Goal: Information Seeking & Learning: Learn about a topic

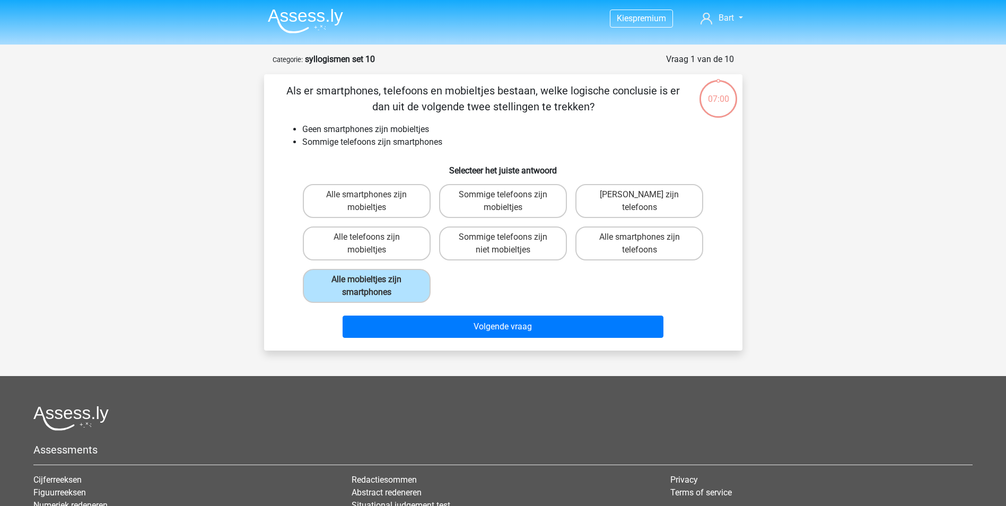
scroll to position [53, 0]
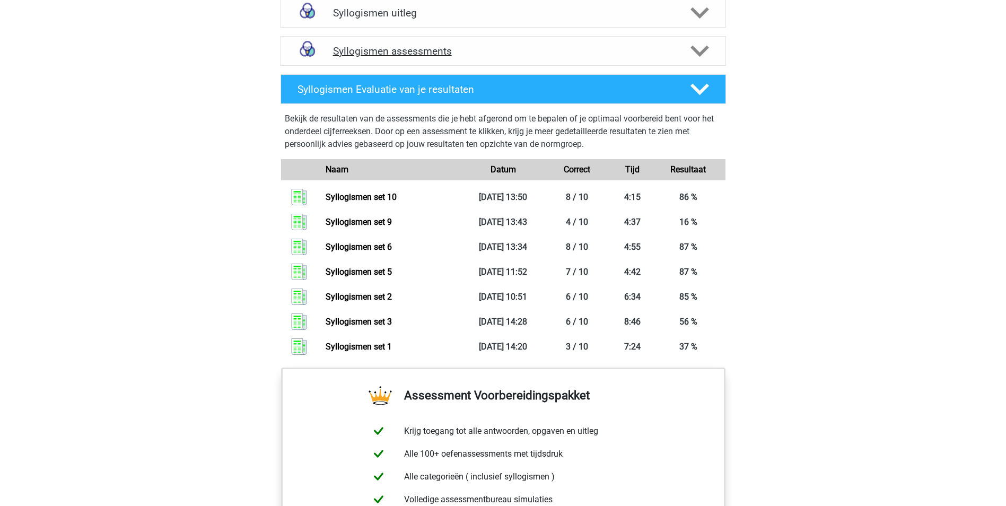
scroll to position [636, 0]
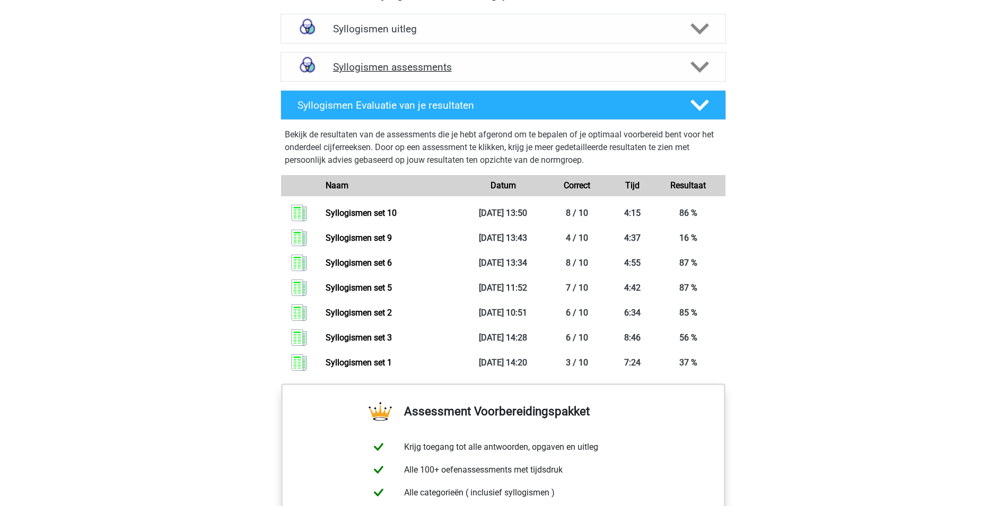
click at [695, 68] on polygon at bounding box center [699, 68] width 19 height 12
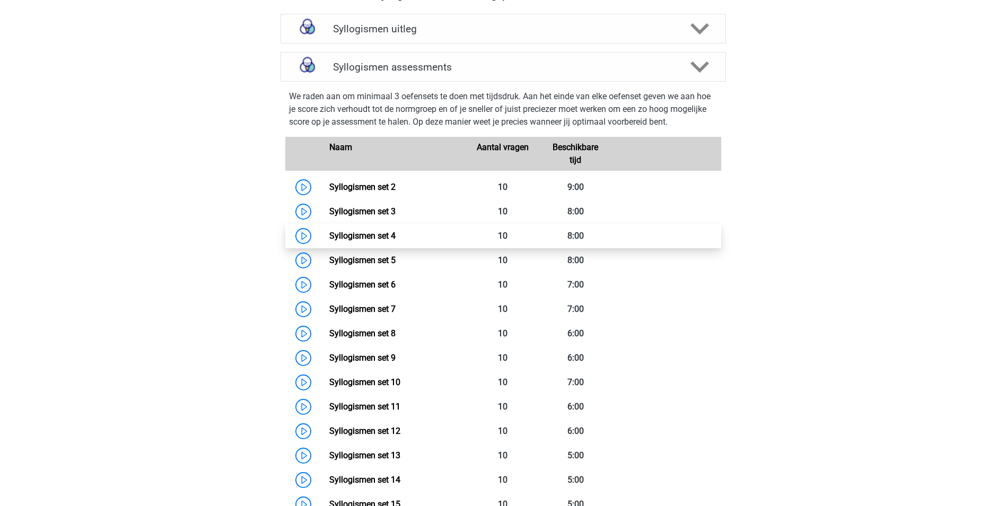
click at [375, 232] on link "Syllogismen set 4" at bounding box center [362, 236] width 66 height 10
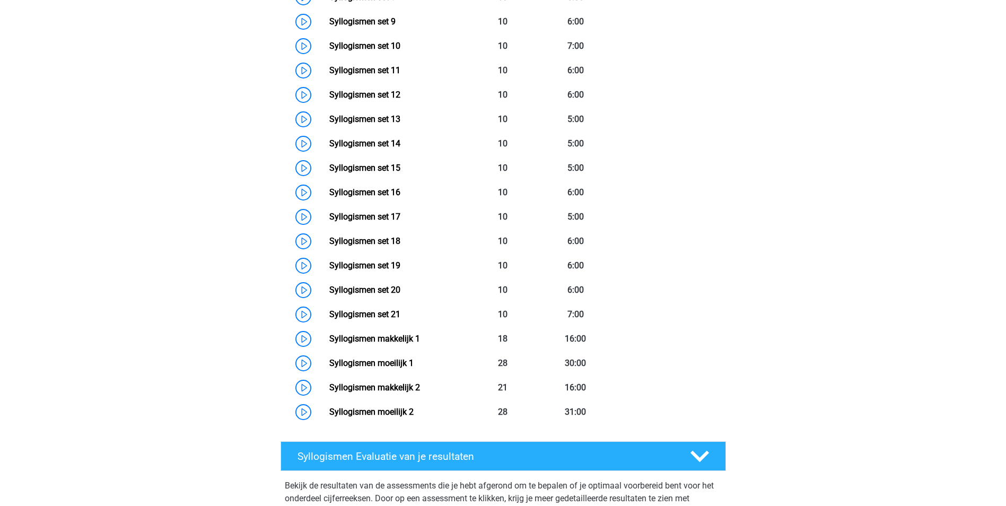
scroll to position [901, 0]
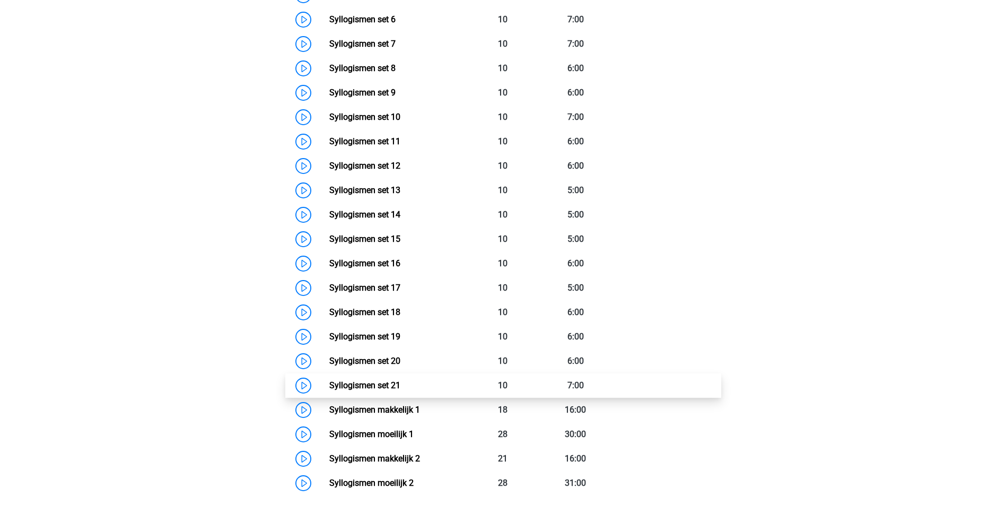
click at [366, 383] on link "Syllogismen set 21" at bounding box center [364, 385] width 71 height 10
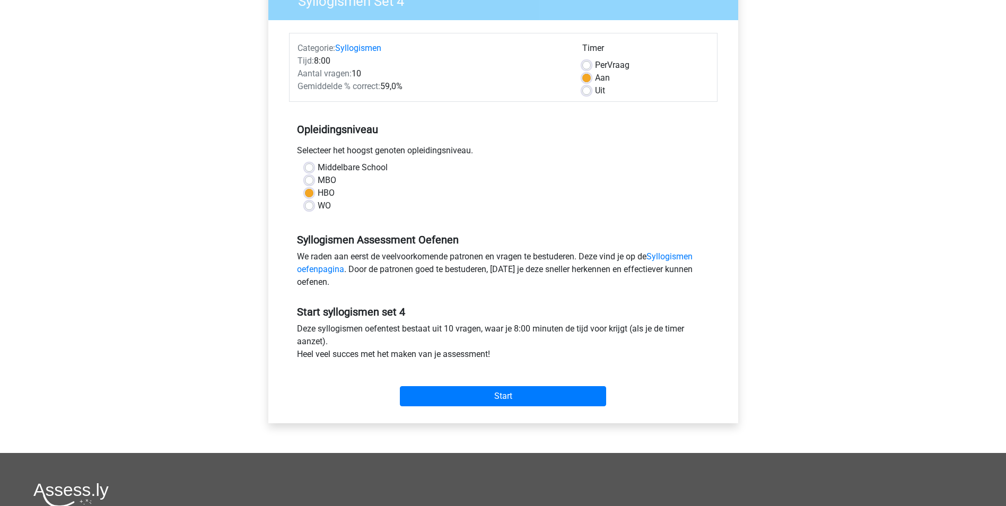
scroll to position [53, 0]
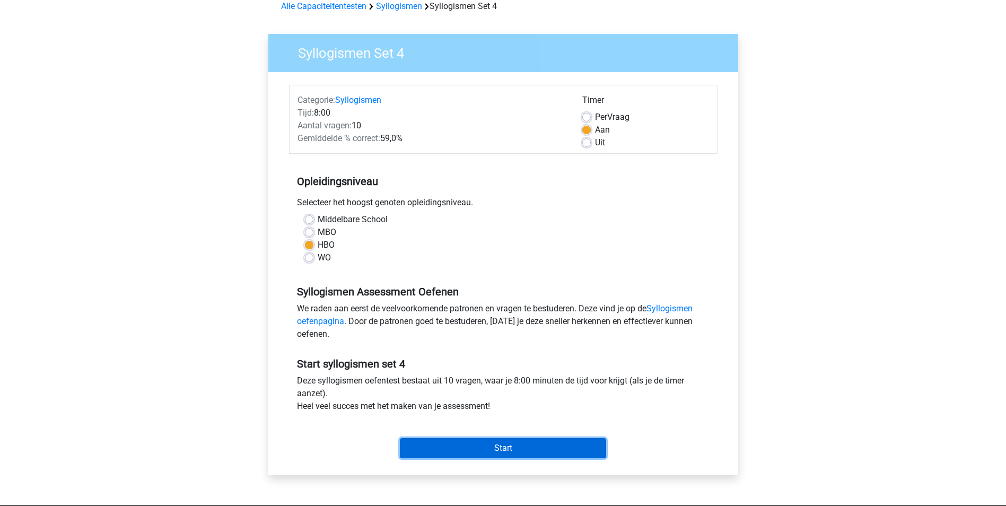
click at [490, 444] on input "Start" at bounding box center [503, 448] width 206 height 20
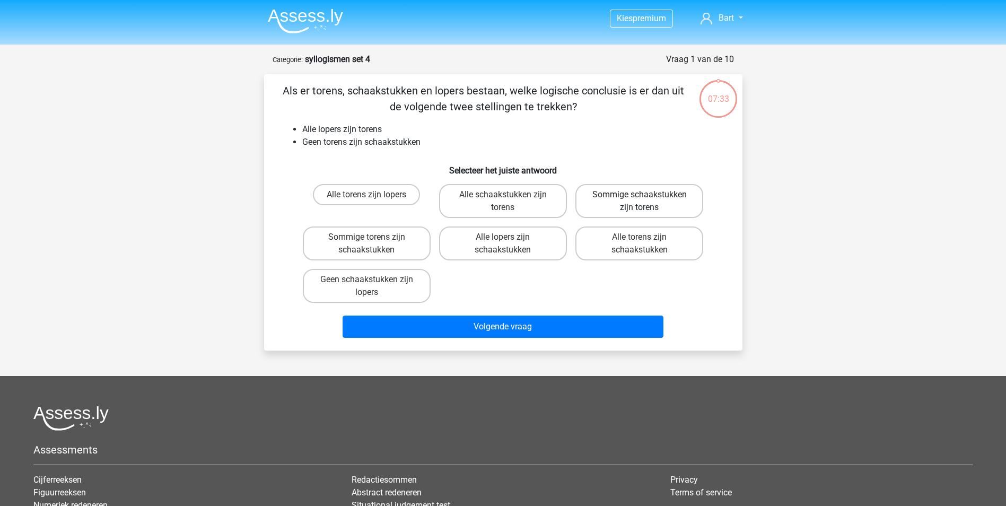
click at [610, 197] on label "Sommige schaakstukken zijn torens" at bounding box center [639, 201] width 128 height 34
click at [639, 197] on input "Sommige schaakstukken zijn torens" at bounding box center [642, 198] width 7 height 7
radio input "true"
click at [366, 291] on label "Geen schaakstukken zijn lopers" at bounding box center [367, 286] width 128 height 34
click at [366, 286] on input "Geen schaakstukken zijn lopers" at bounding box center [369, 282] width 7 height 7
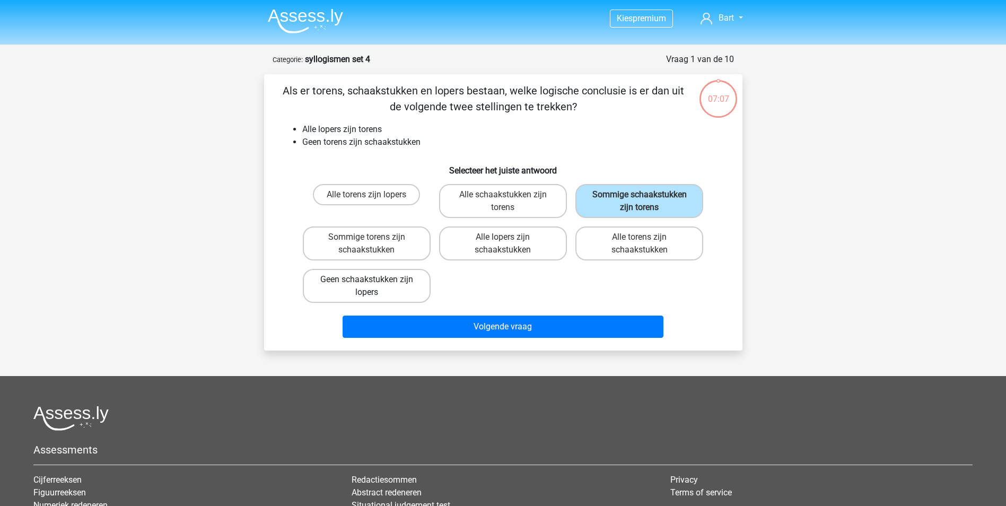
radio input "true"
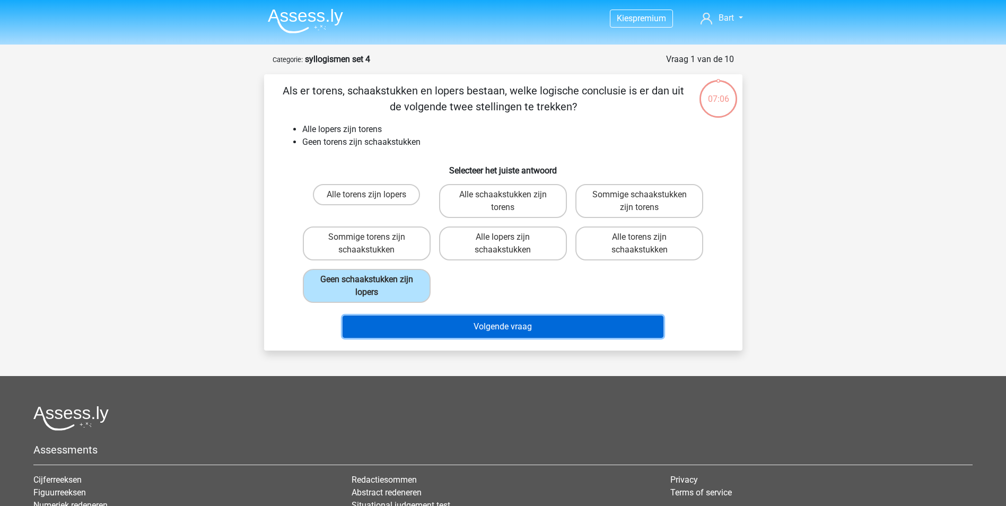
click at [424, 328] on button "Volgende vraag" at bounding box center [503, 327] width 321 height 22
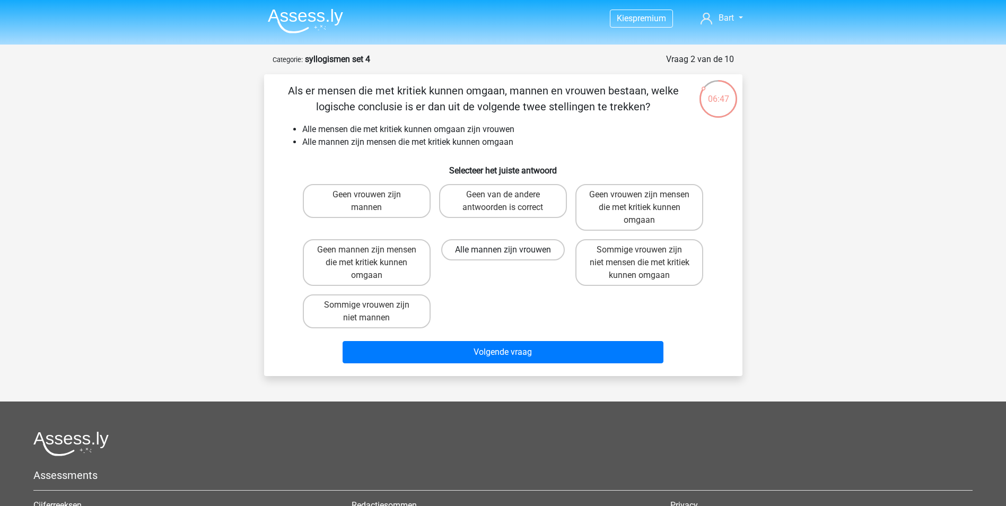
click at [493, 248] on label "Alle mannen zijn vrouwen" at bounding box center [503, 249] width 124 height 21
click at [503, 250] on input "Alle mannen zijn vrouwen" at bounding box center [506, 253] width 7 height 7
radio input "true"
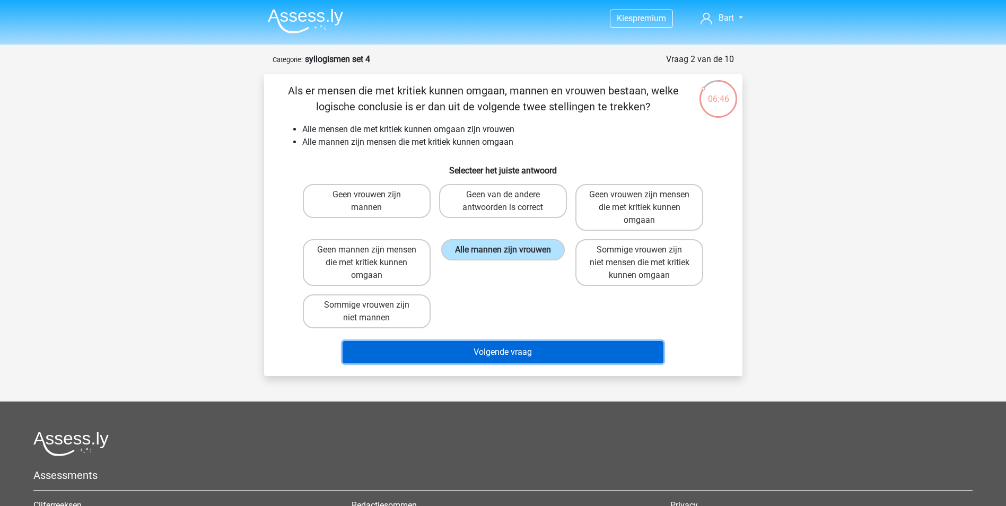
click at [495, 350] on button "Volgende vraag" at bounding box center [503, 352] width 321 height 22
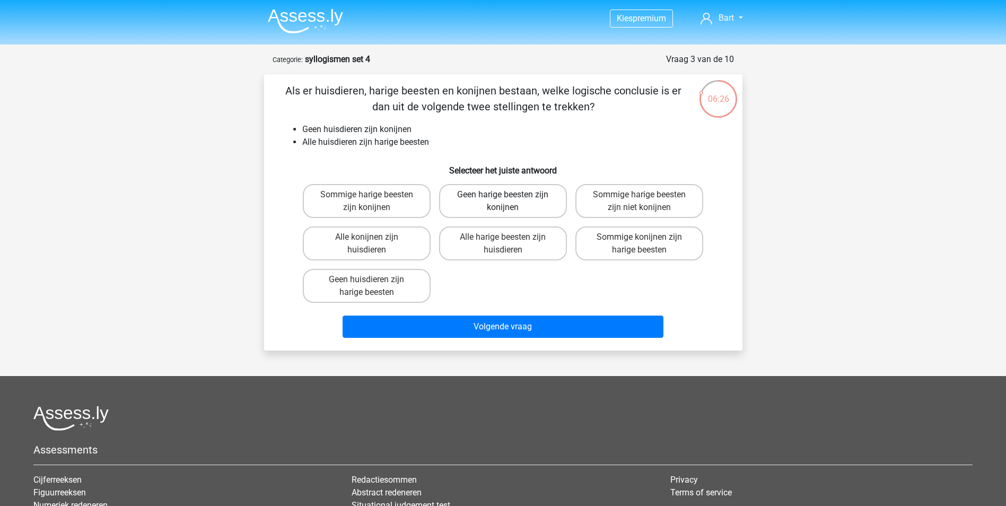
click at [480, 206] on label "Geen harige beesten zijn konijnen" at bounding box center [503, 201] width 128 height 34
click at [503, 201] on input "Geen harige beesten zijn konijnen" at bounding box center [506, 198] width 7 height 7
radio input "true"
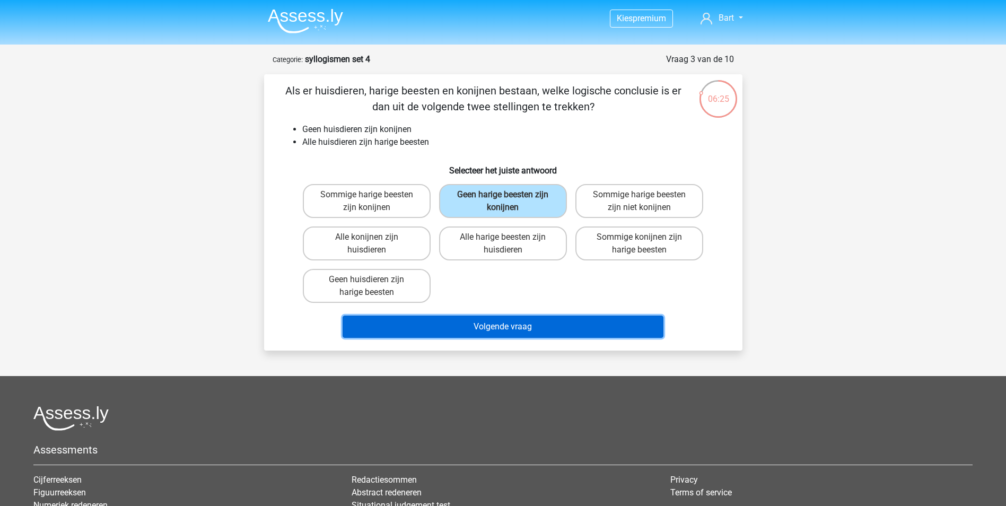
click at [490, 322] on button "Volgende vraag" at bounding box center [503, 327] width 321 height 22
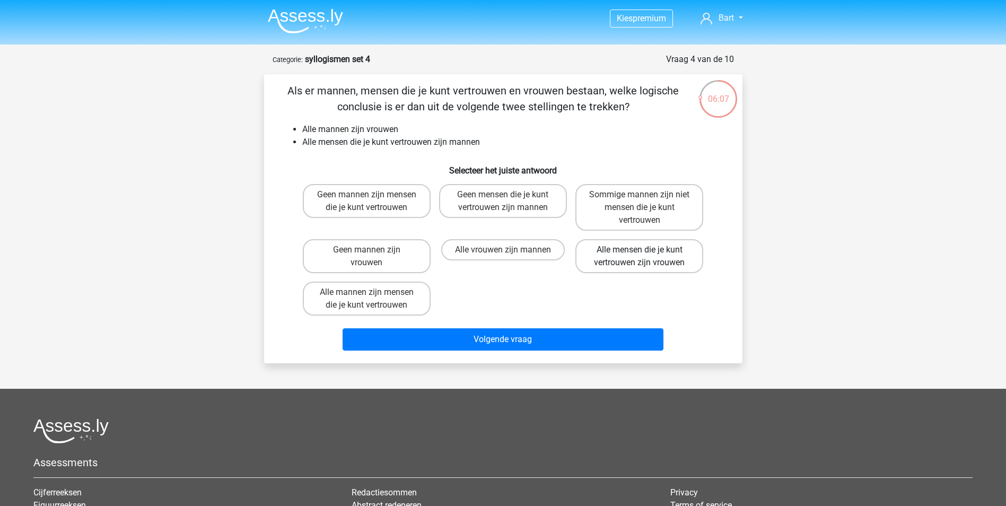
click at [618, 251] on label "Alle mensen die je kunt vertrouwen zijn vrouwen" at bounding box center [639, 256] width 128 height 34
click at [639, 251] on input "Alle mensen die je kunt vertrouwen zijn vrouwen" at bounding box center [642, 253] width 7 height 7
radio input "true"
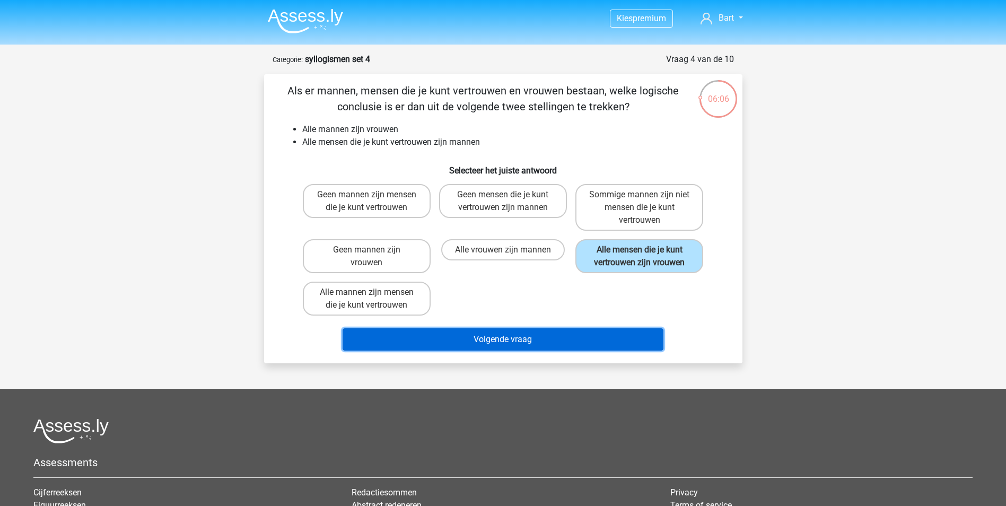
click at [510, 343] on button "Volgende vraag" at bounding box center [503, 339] width 321 height 22
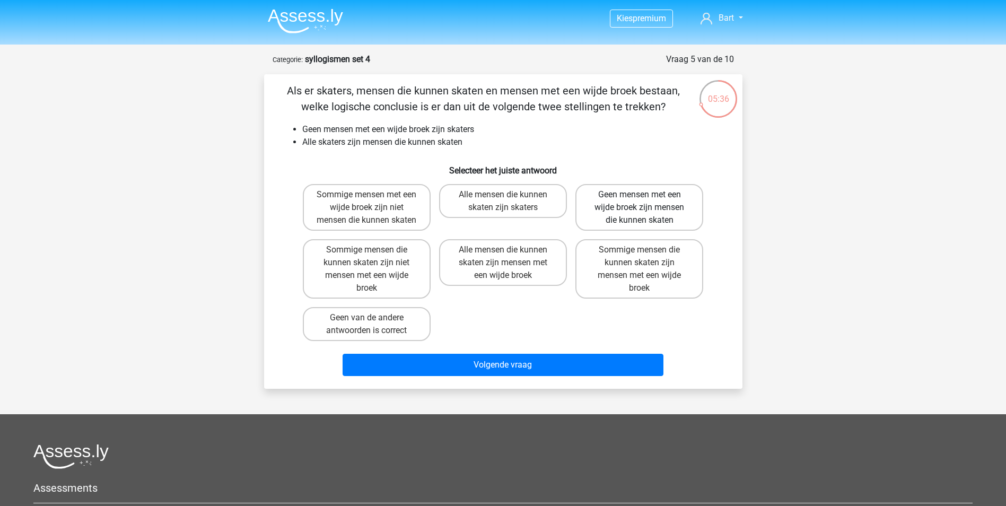
click at [617, 199] on label "Geen mensen met een wijde broek zijn mensen die kunnen skaten" at bounding box center [639, 207] width 128 height 47
click at [639, 199] on input "Geen mensen met een wijde broek zijn mensen die kunnen skaten" at bounding box center [642, 198] width 7 height 7
radio input "true"
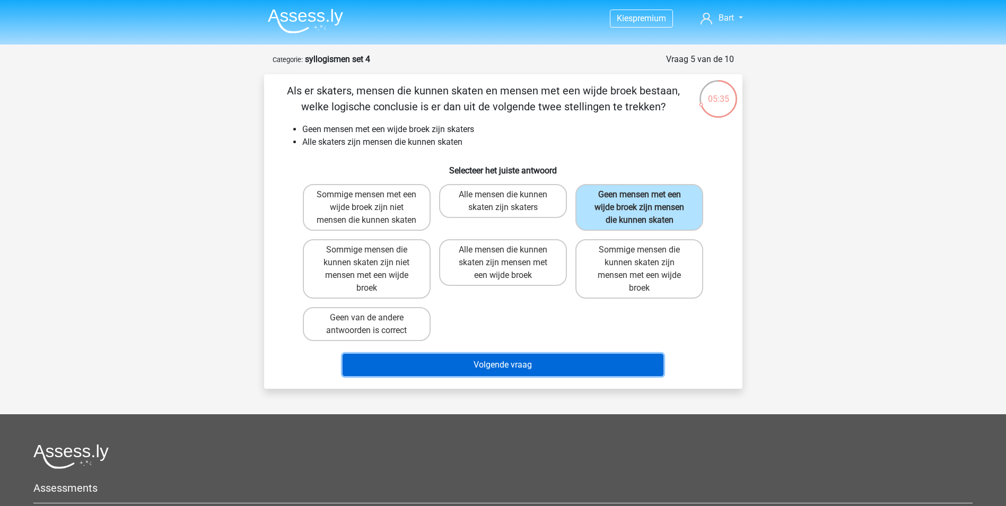
click at [466, 376] on button "Volgende vraag" at bounding box center [503, 365] width 321 height 22
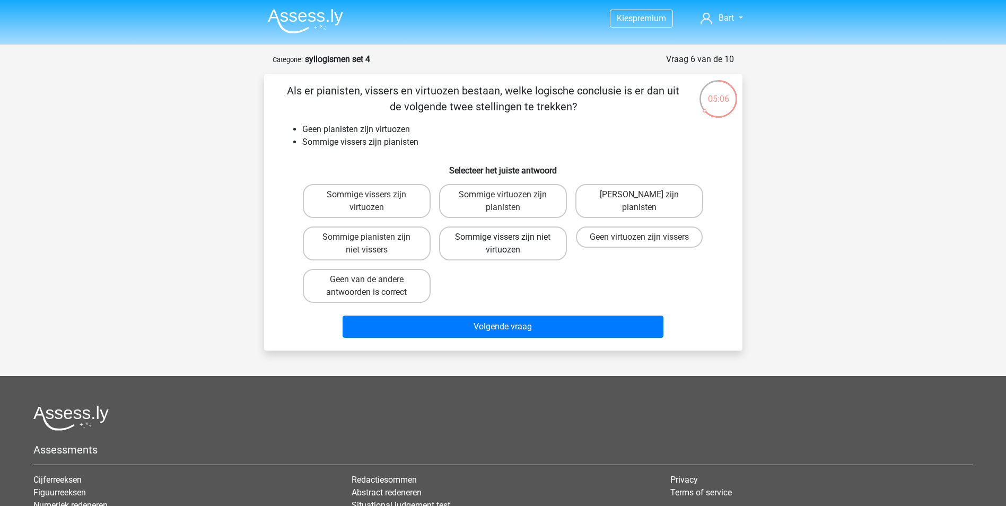
click at [481, 244] on label "Sommige vissers zijn niet virtuozen" at bounding box center [503, 243] width 128 height 34
click at [503, 244] on input "Sommige vissers zijn niet virtuozen" at bounding box center [506, 240] width 7 height 7
radio input "true"
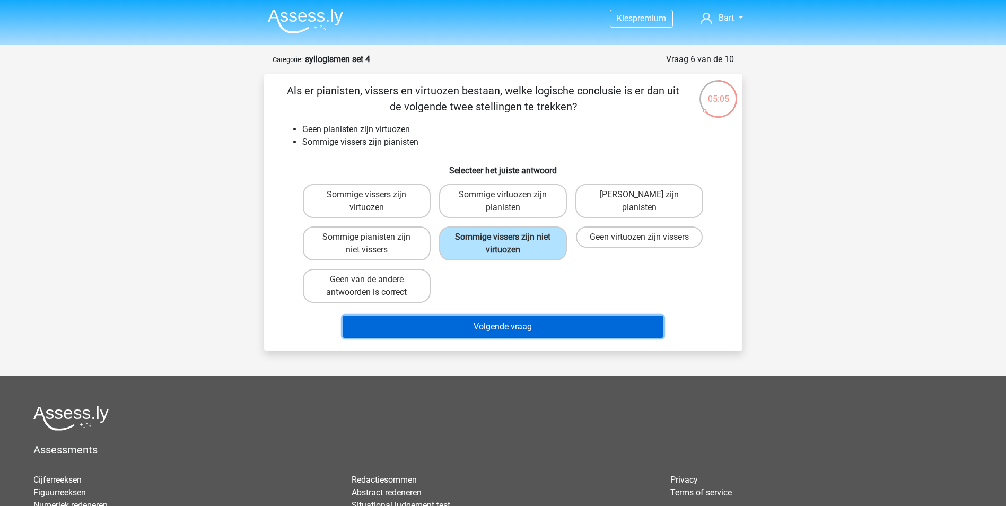
click at [490, 329] on button "Volgende vraag" at bounding box center [503, 327] width 321 height 22
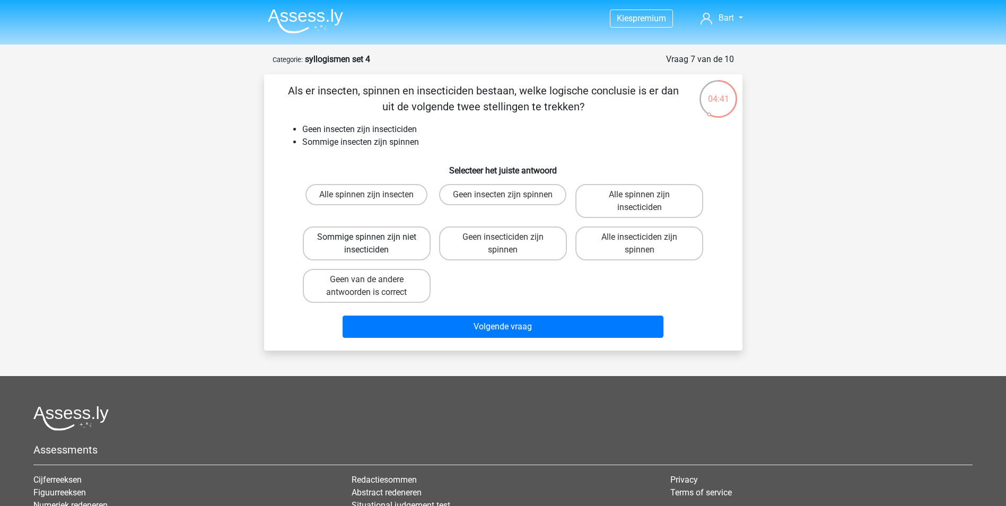
click at [332, 236] on label "Sommige spinnen zijn niet insecticiden" at bounding box center [367, 243] width 128 height 34
click at [366, 237] on input "Sommige spinnen zijn niet insecticiden" at bounding box center [369, 240] width 7 height 7
radio input "true"
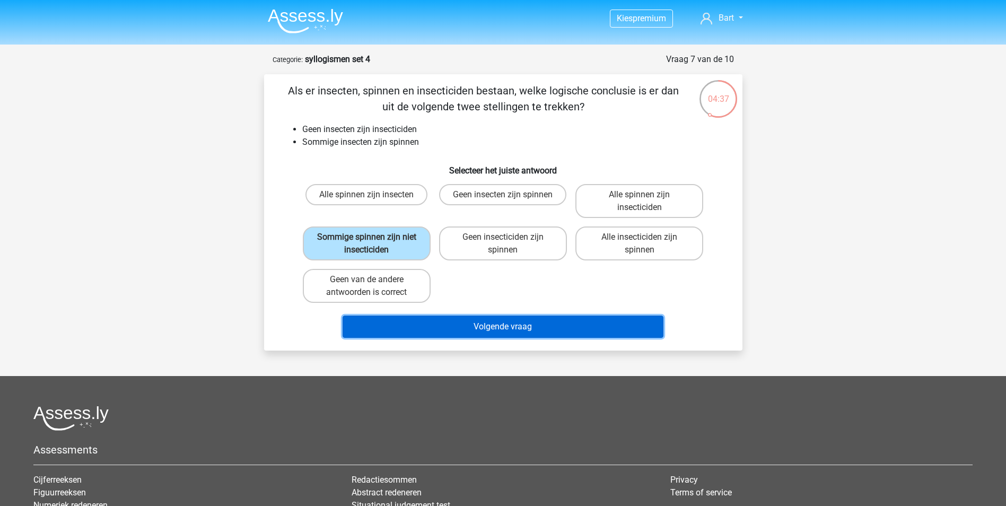
click at [468, 328] on button "Volgende vraag" at bounding box center [503, 327] width 321 height 22
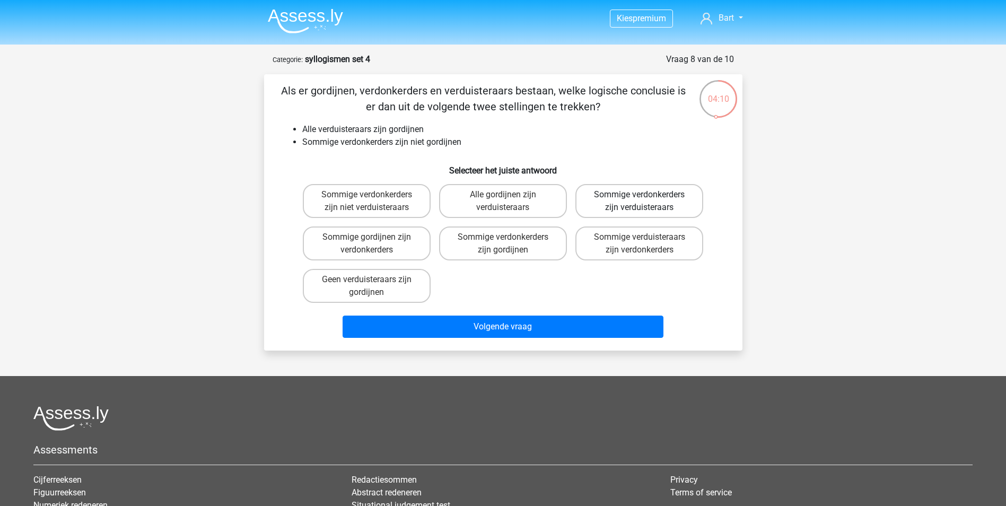
click at [618, 196] on label "Sommige verdonkerders zijn verduisteraars" at bounding box center [639, 201] width 128 height 34
click at [639, 196] on input "Sommige verdonkerders zijn verduisteraars" at bounding box center [642, 198] width 7 height 7
radio input "true"
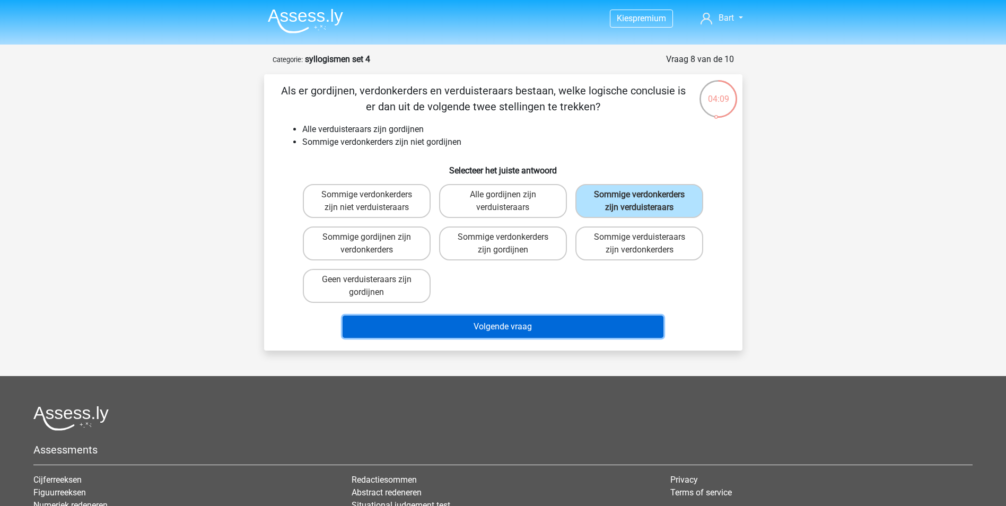
click at [462, 331] on button "Volgende vraag" at bounding box center [503, 327] width 321 height 22
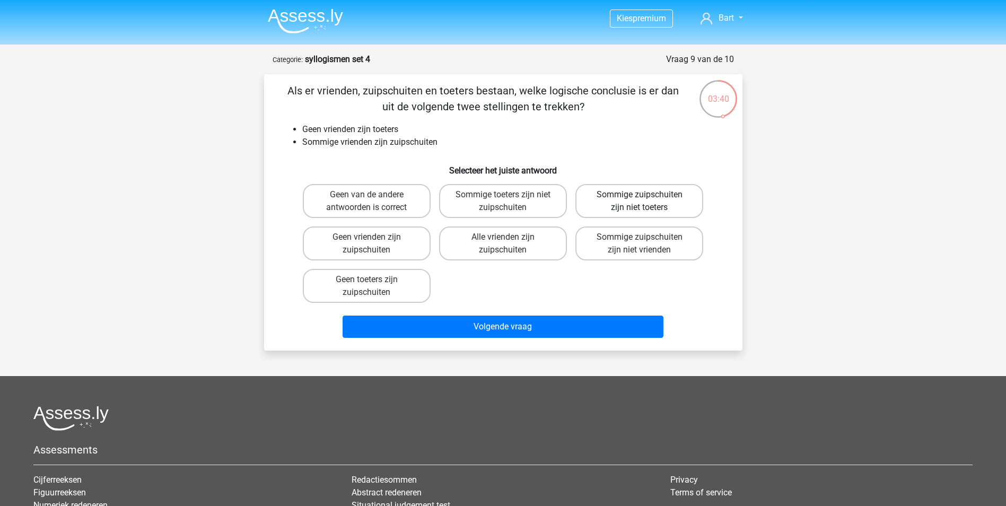
click at [631, 200] on label "Sommige zuipschuiten zijn niet toeters" at bounding box center [639, 201] width 128 height 34
click at [639, 200] on input "Sommige zuipschuiten zijn niet toeters" at bounding box center [642, 198] width 7 height 7
radio input "true"
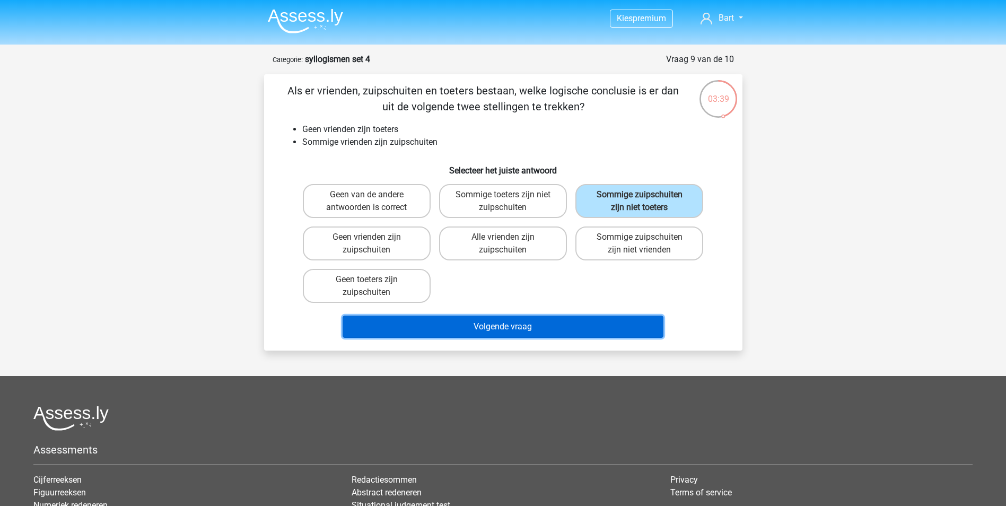
click at [492, 325] on button "Volgende vraag" at bounding box center [503, 327] width 321 height 22
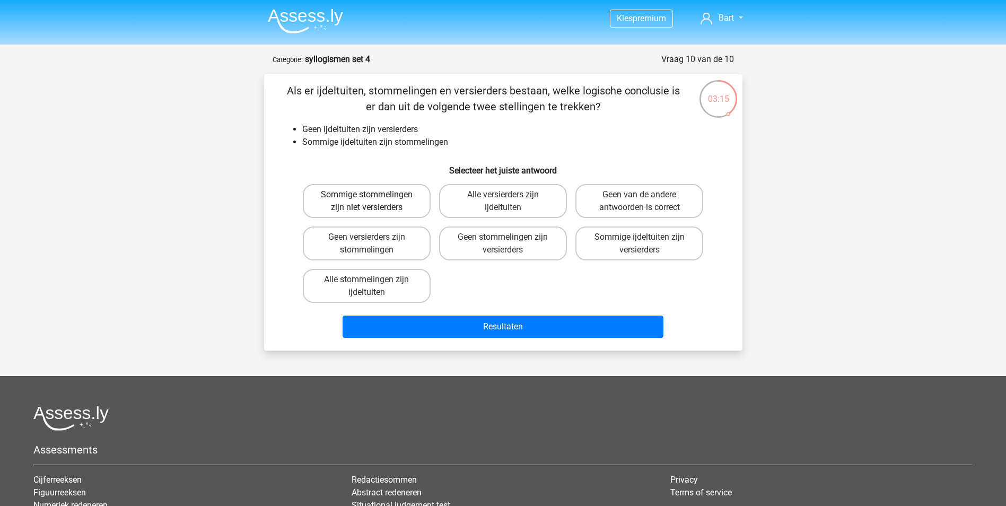
click at [374, 200] on label "Sommige stommelingen zijn niet versierders" at bounding box center [367, 201] width 128 height 34
click at [373, 200] on input "Sommige stommelingen zijn niet versierders" at bounding box center [369, 198] width 7 height 7
radio input "true"
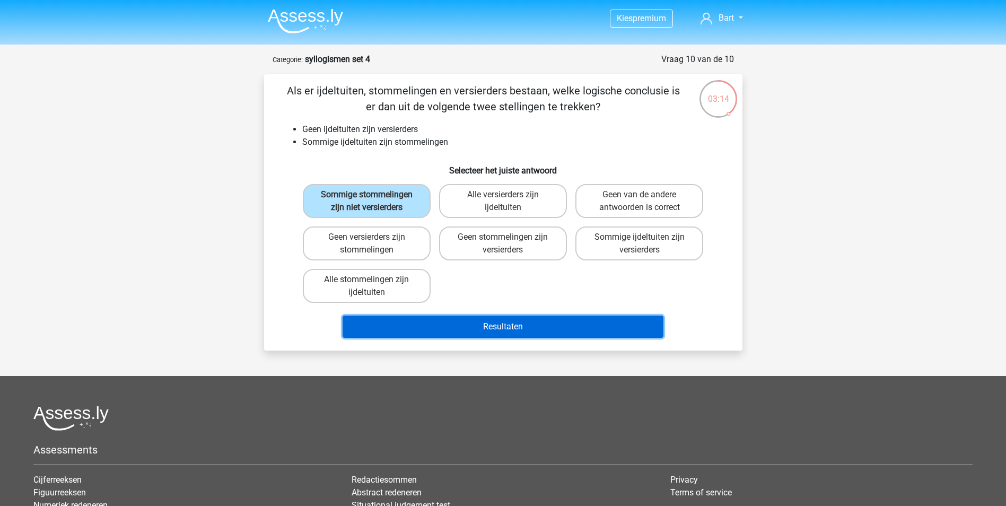
click at [493, 328] on button "Resultaten" at bounding box center [503, 327] width 321 height 22
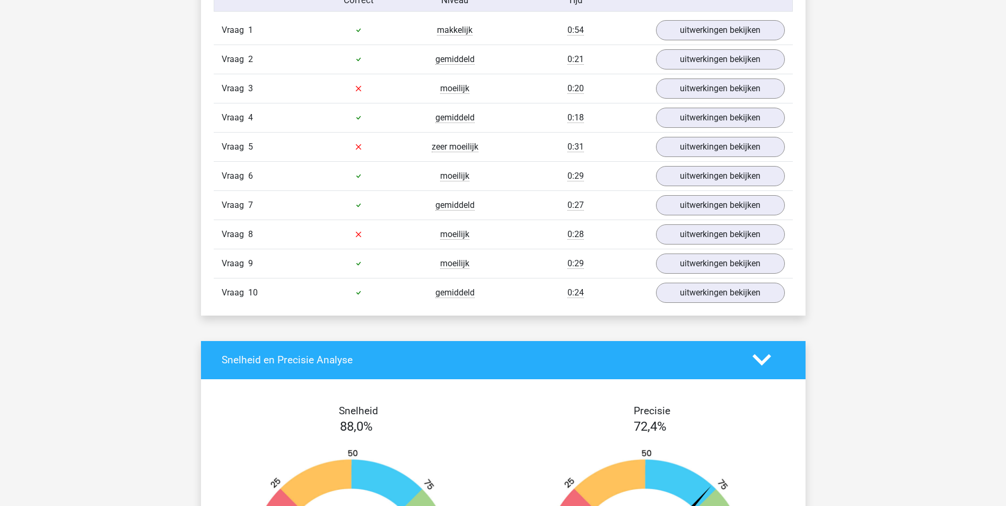
scroll to position [848, 0]
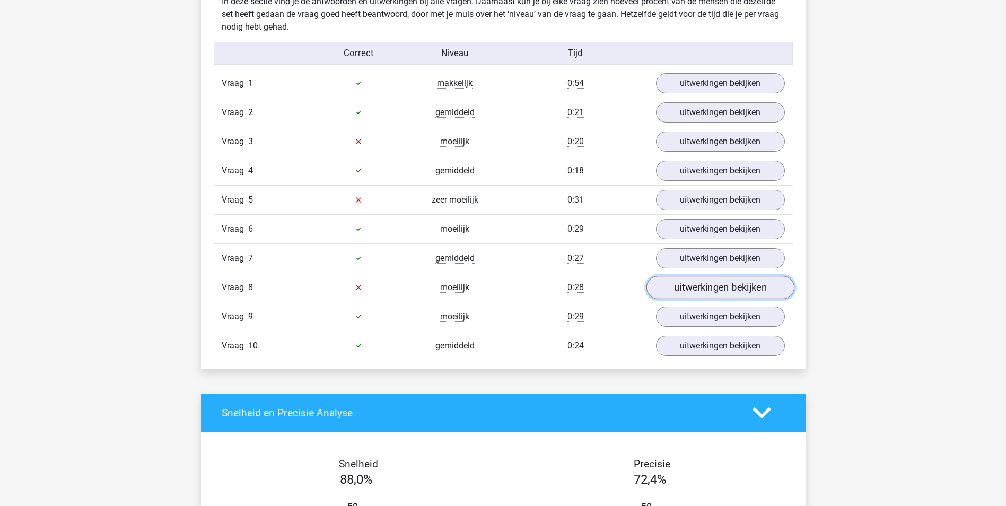
click at [679, 291] on link "uitwerkingen bekijken" at bounding box center [720, 287] width 148 height 23
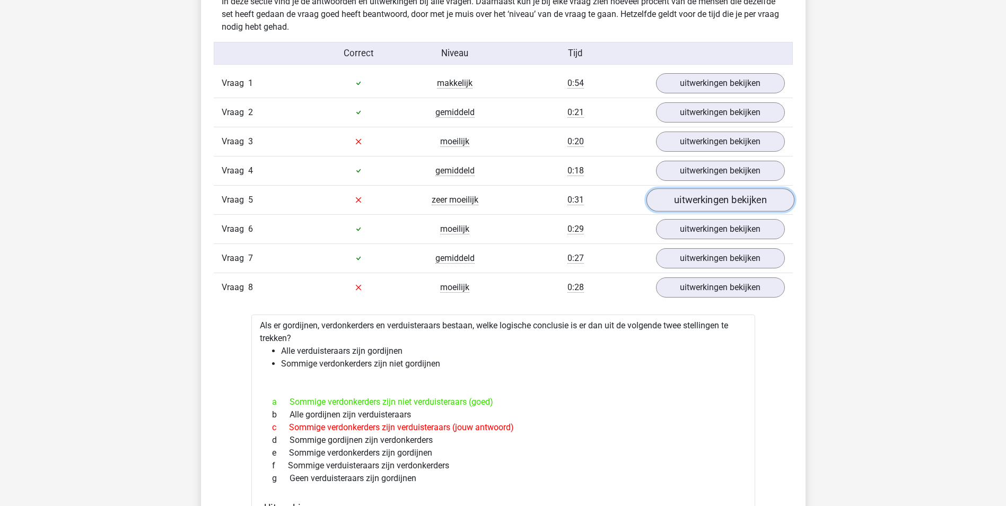
click at [686, 198] on link "uitwerkingen bekijken" at bounding box center [720, 199] width 148 height 23
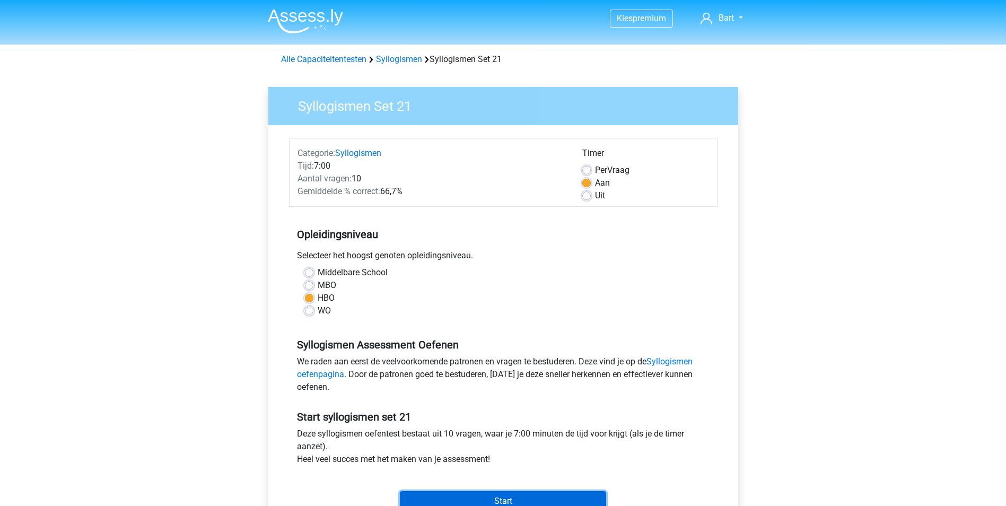
click at [493, 494] on input "Start" at bounding box center [503, 501] width 206 height 20
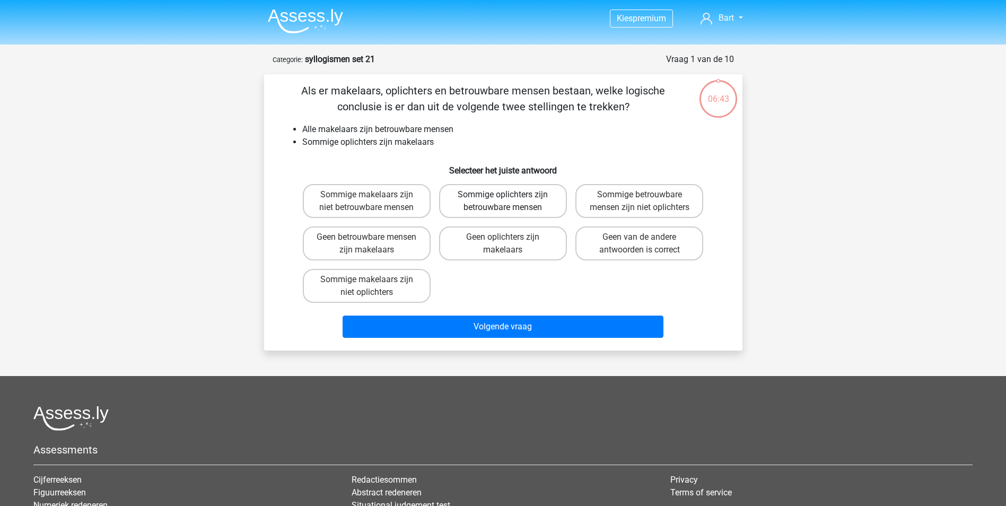
click at [473, 206] on label "Sommige oplichters zijn betrouwbare mensen" at bounding box center [503, 201] width 128 height 34
click at [503, 201] on input "Sommige oplichters zijn betrouwbare mensen" at bounding box center [506, 198] width 7 height 7
radio input "true"
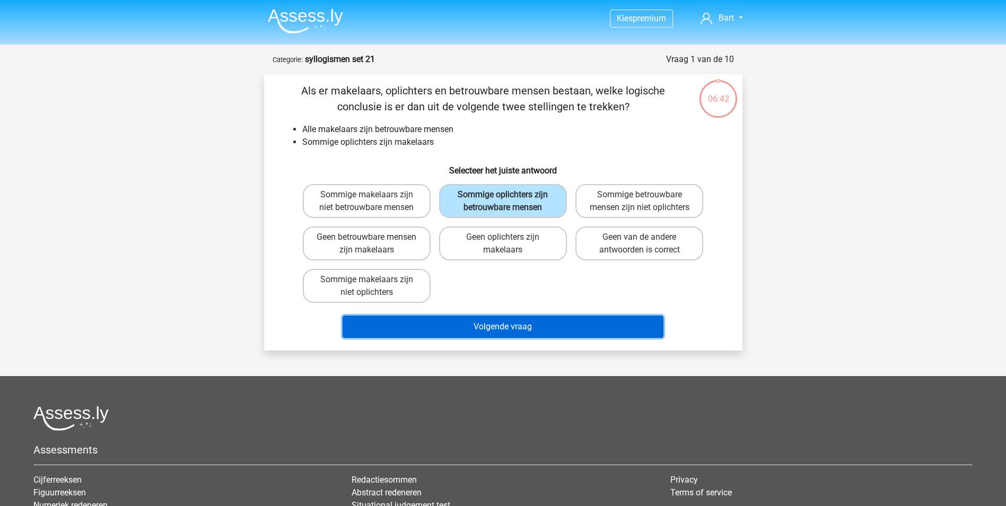
click at [457, 338] on button "Volgende vraag" at bounding box center [503, 327] width 321 height 22
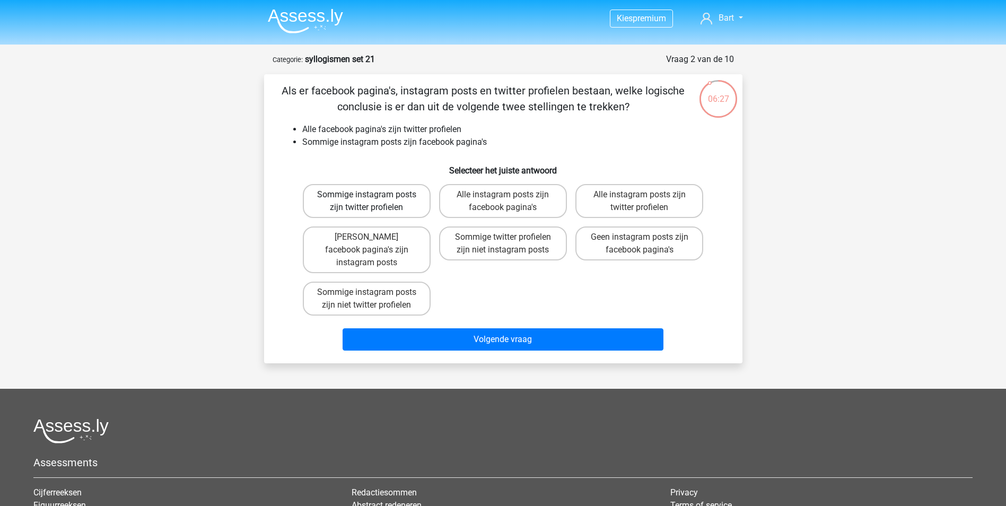
click at [361, 195] on label "Sommige instagram posts zijn twitter profielen" at bounding box center [367, 201] width 128 height 34
click at [366, 195] on input "Sommige instagram posts zijn twitter profielen" at bounding box center [369, 198] width 7 height 7
radio input "true"
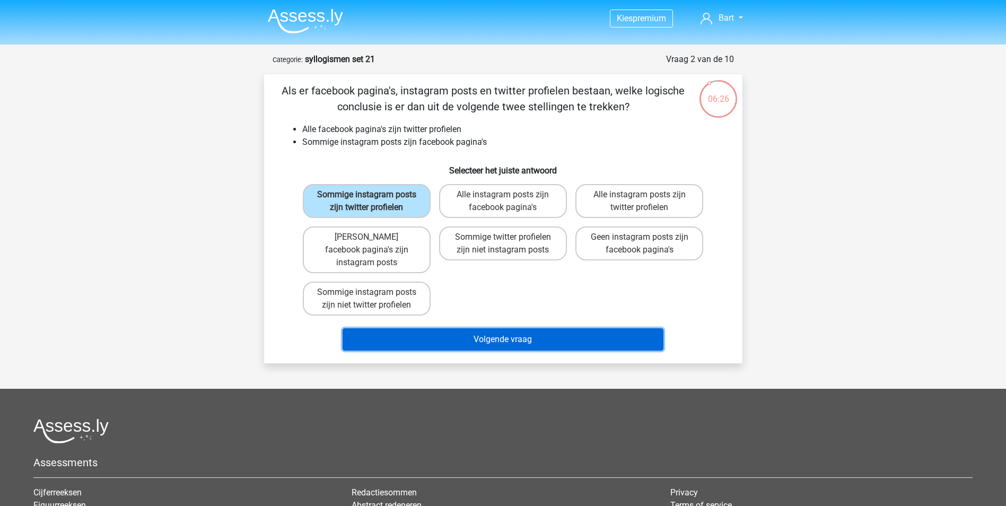
click at [484, 328] on button "Volgende vraag" at bounding box center [503, 339] width 321 height 22
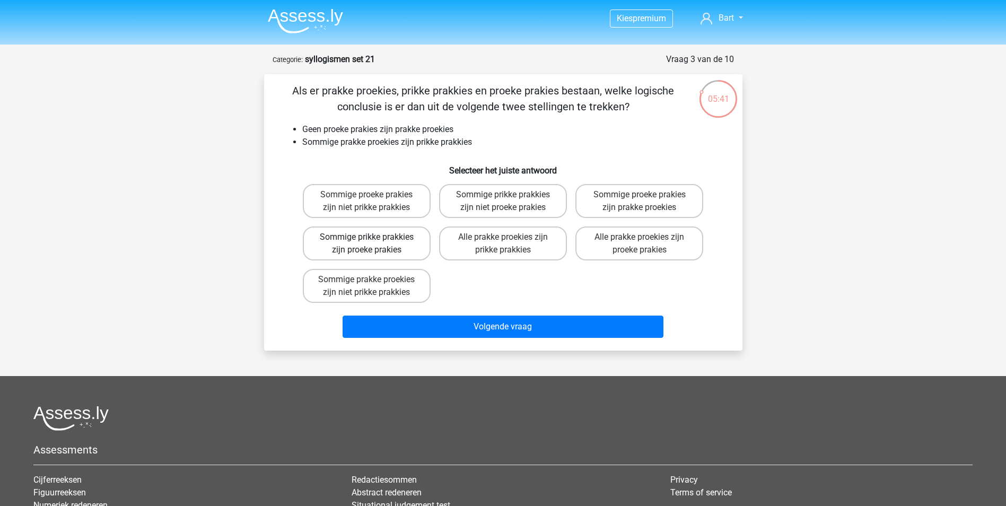
click at [343, 239] on label "Sommige prikke prakkies zijn proeke prakies" at bounding box center [367, 243] width 128 height 34
click at [366, 239] on input "Sommige prikke prakkies zijn proeke prakies" at bounding box center [369, 240] width 7 height 7
radio input "true"
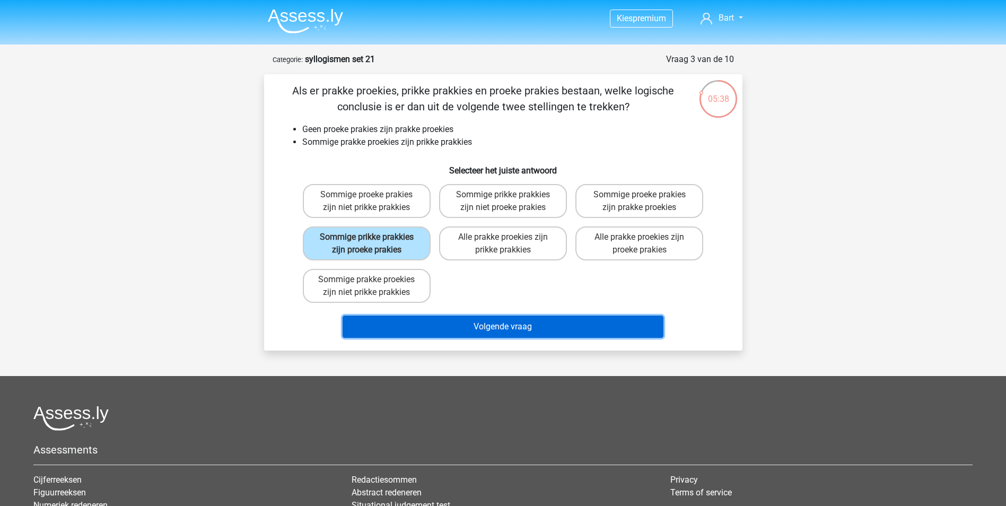
click at [462, 323] on button "Volgende vraag" at bounding box center [503, 327] width 321 height 22
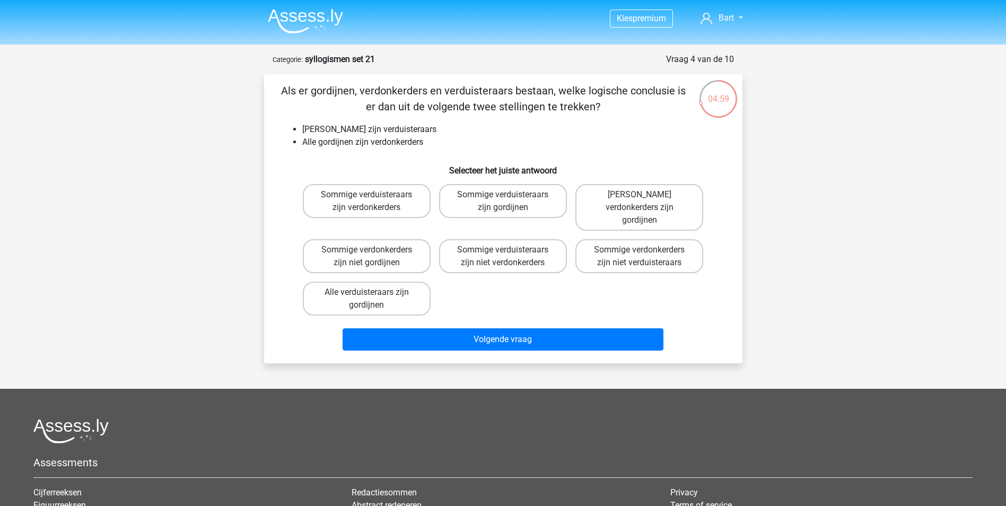
click at [640, 250] on input "Sommige verdonkerders zijn niet verduisteraars" at bounding box center [642, 253] width 7 height 7
radio input "true"
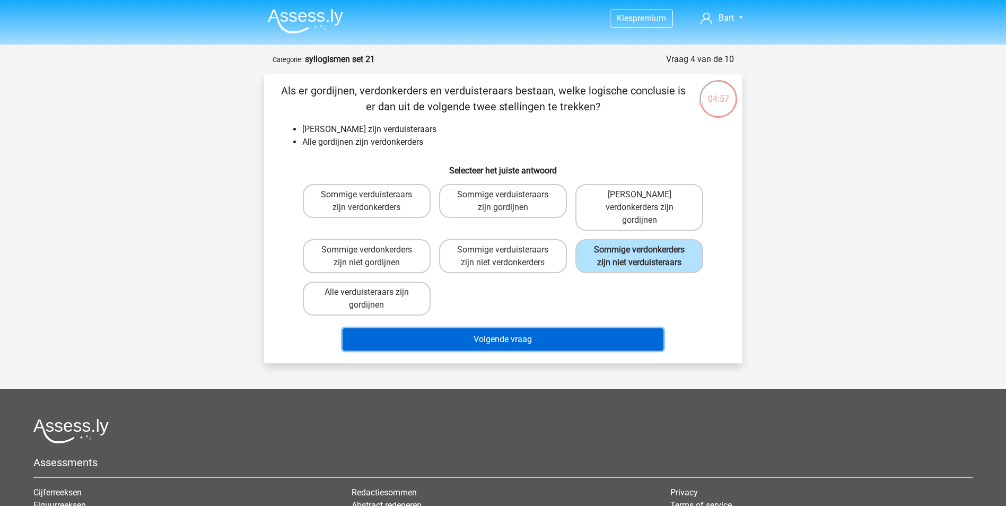
click at [521, 328] on button "Volgende vraag" at bounding box center [503, 339] width 321 height 22
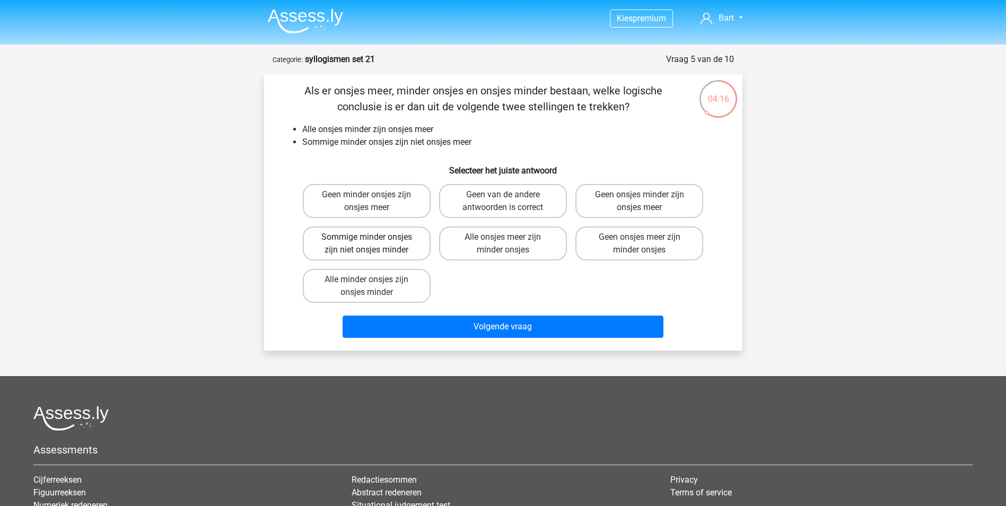
click at [362, 249] on label "Sommige minder onsjes zijn niet onsjes minder" at bounding box center [367, 243] width 128 height 34
click at [366, 244] on input "Sommige minder onsjes zijn niet onsjes minder" at bounding box center [369, 240] width 7 height 7
radio input "true"
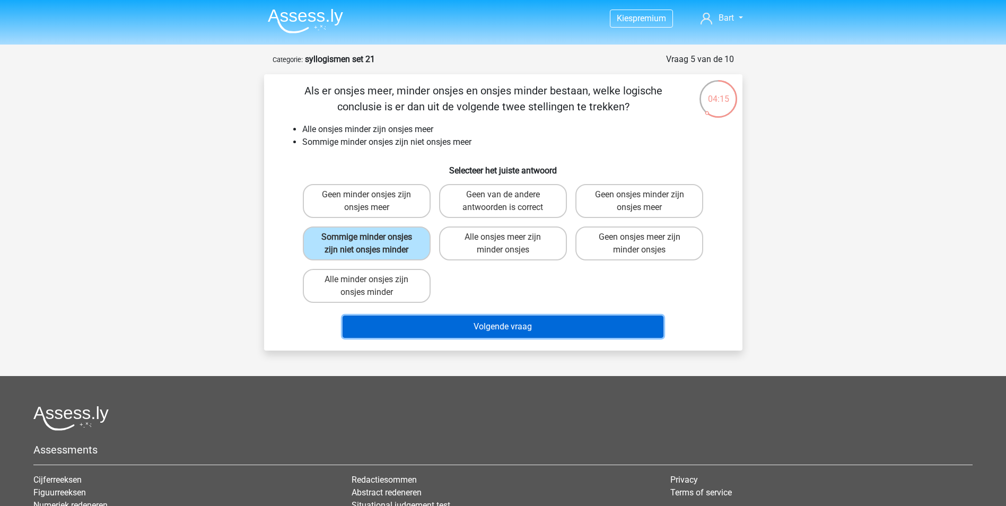
click at [550, 326] on button "Volgende vraag" at bounding box center [503, 327] width 321 height 22
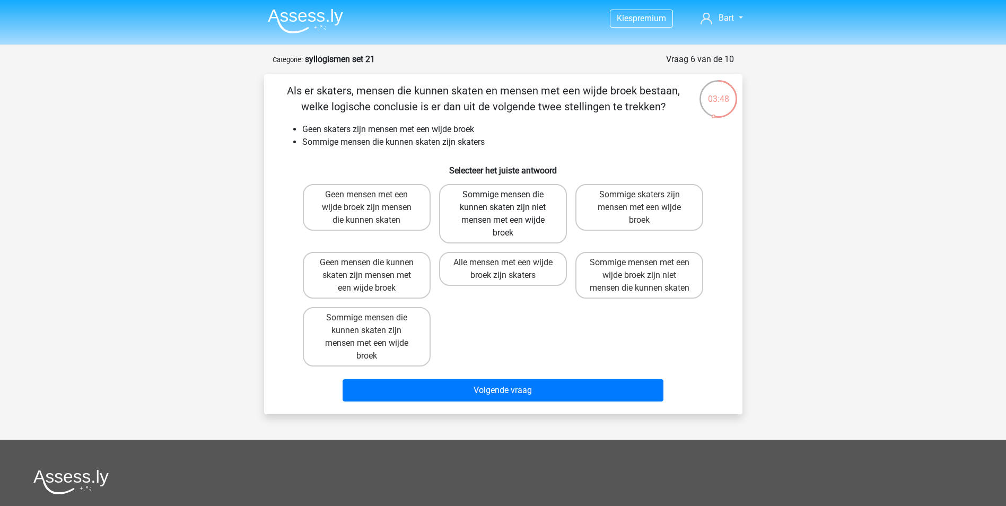
click at [487, 191] on label "Sommige mensen die kunnen skaten zijn niet mensen met een wijde broek" at bounding box center [503, 213] width 128 height 59
click at [503, 195] on input "Sommige mensen die kunnen skaten zijn niet mensen met een wijde broek" at bounding box center [506, 198] width 7 height 7
radio input "true"
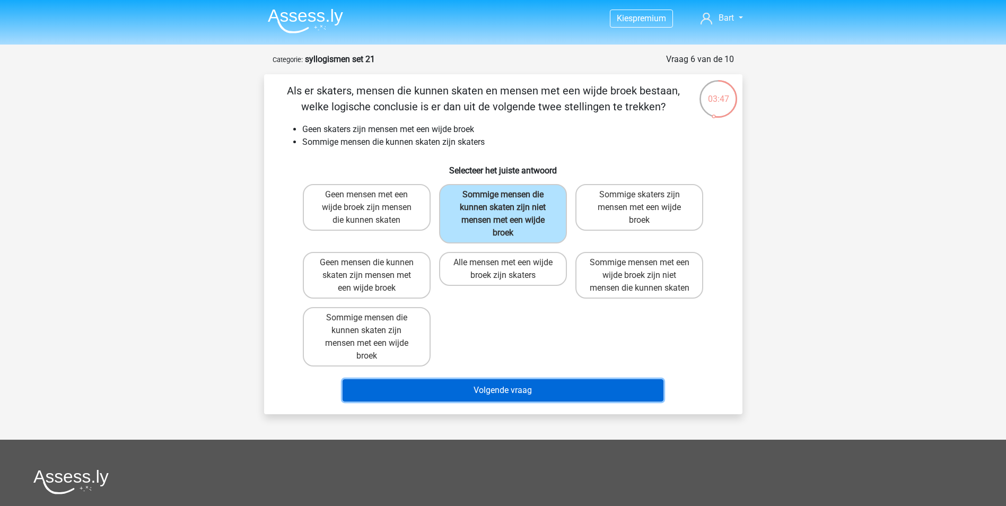
click at [507, 399] on button "Volgende vraag" at bounding box center [503, 390] width 321 height 22
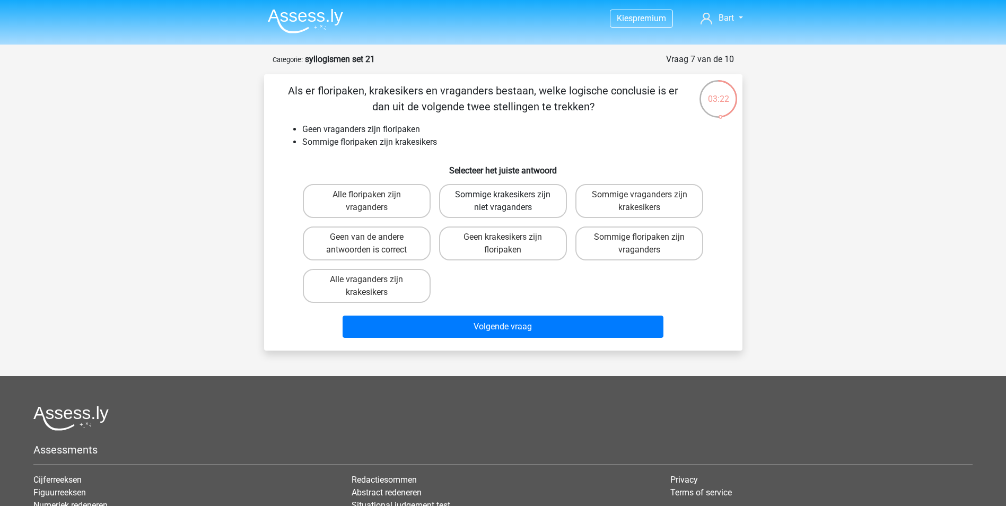
click at [488, 197] on label "Sommige krakesikers zijn niet vraganders" at bounding box center [503, 201] width 128 height 34
click at [503, 197] on input "Sommige krakesikers zijn niet vraganders" at bounding box center [506, 198] width 7 height 7
radio input "true"
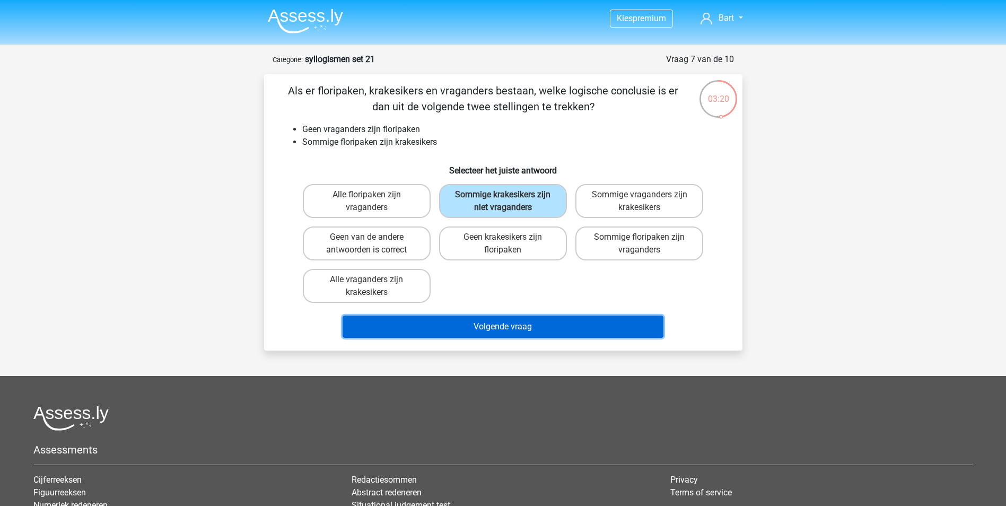
click at [486, 325] on button "Volgende vraag" at bounding box center [503, 327] width 321 height 22
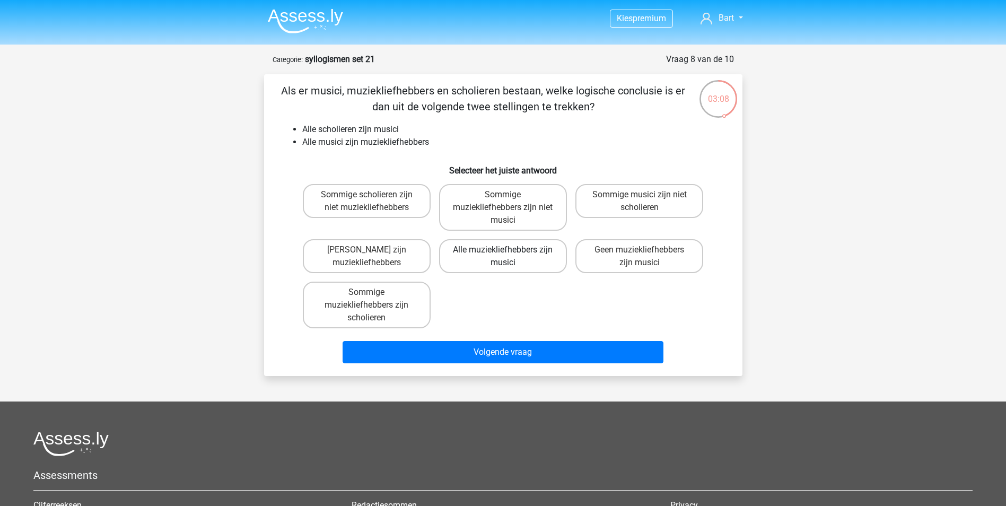
click at [469, 251] on label "Alle muziekliefhebbers zijn musici" at bounding box center [503, 256] width 128 height 34
click at [503, 251] on input "Alle muziekliefhebbers zijn musici" at bounding box center [506, 253] width 7 height 7
radio input "true"
click at [471, 256] on label "Alle muziekliefhebbers zijn musici" at bounding box center [503, 256] width 128 height 34
click at [503, 256] on input "Alle muziekliefhebbers zijn musici" at bounding box center [506, 253] width 7 height 7
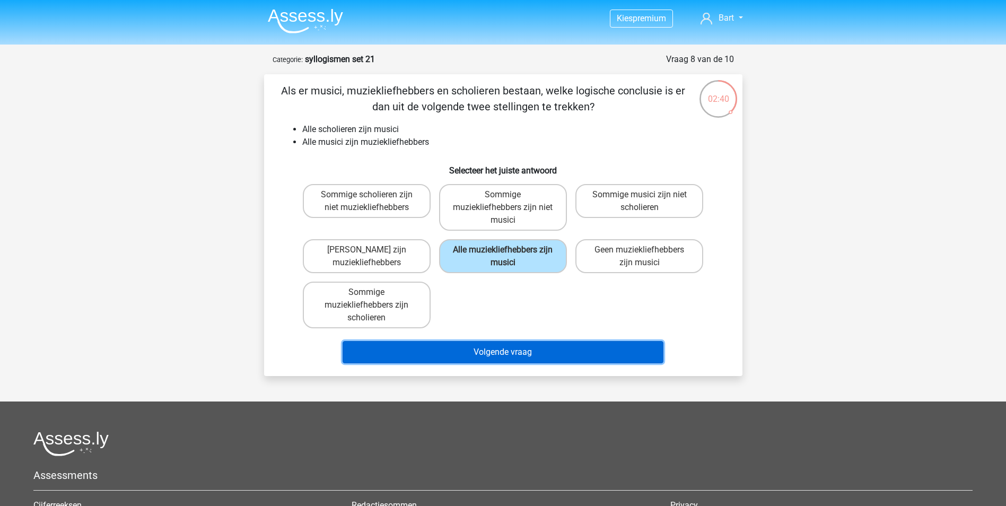
click at [482, 362] on button "Volgende vraag" at bounding box center [503, 352] width 321 height 22
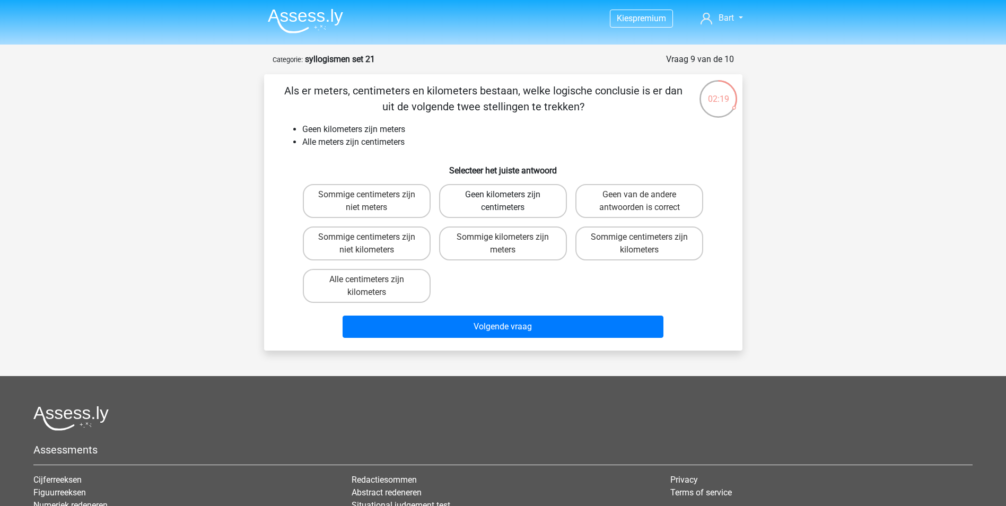
click at [491, 196] on label "Geen kilometers zijn centimeters" at bounding box center [503, 201] width 128 height 34
click at [503, 196] on input "Geen kilometers zijn centimeters" at bounding box center [506, 198] width 7 height 7
radio input "true"
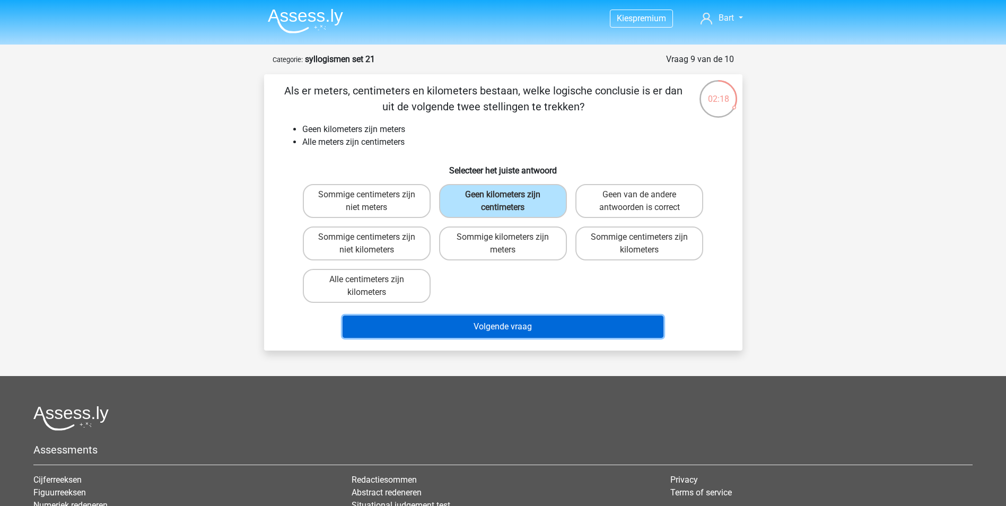
click at [473, 326] on button "Volgende vraag" at bounding box center [503, 327] width 321 height 22
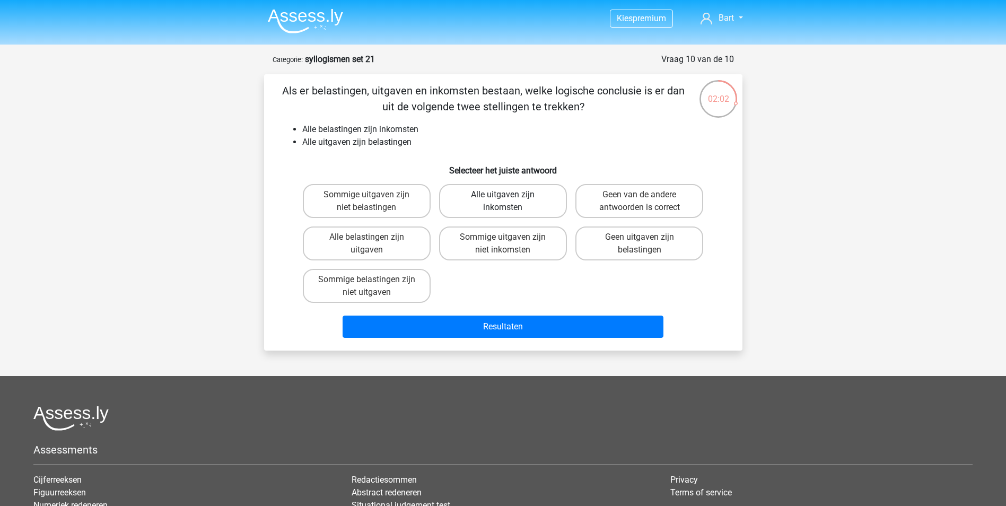
click at [501, 201] on label "Alle uitgaven zijn inkomsten" at bounding box center [503, 201] width 128 height 34
click at [503, 201] on input "Alle uitgaven zijn inkomsten" at bounding box center [506, 198] width 7 height 7
radio input "true"
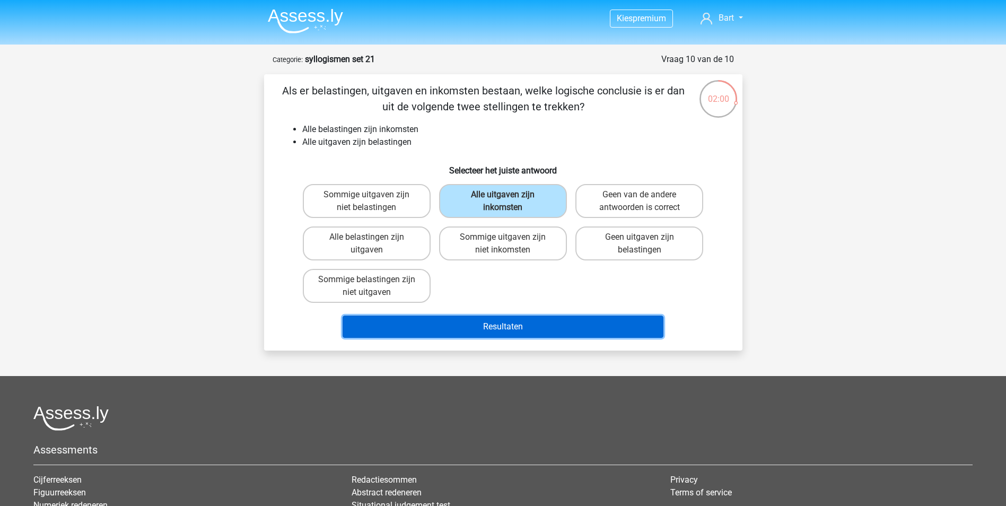
click at [488, 328] on button "Resultaten" at bounding box center [503, 327] width 321 height 22
